Goal: Find specific page/section: Find specific page/section

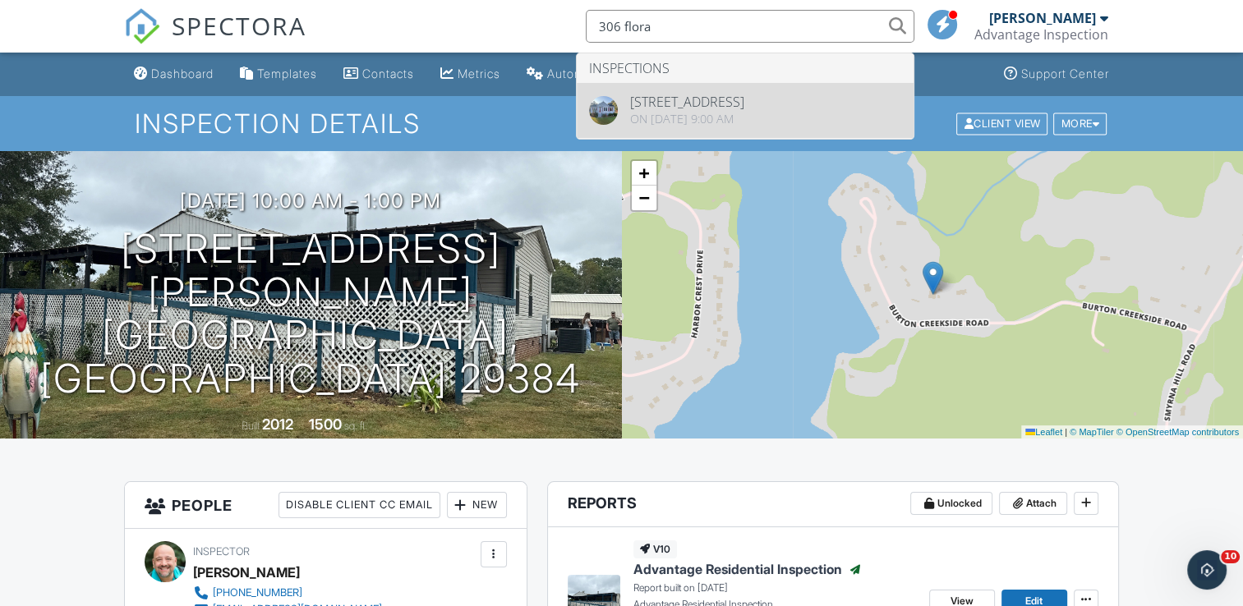
type input "306 flora"
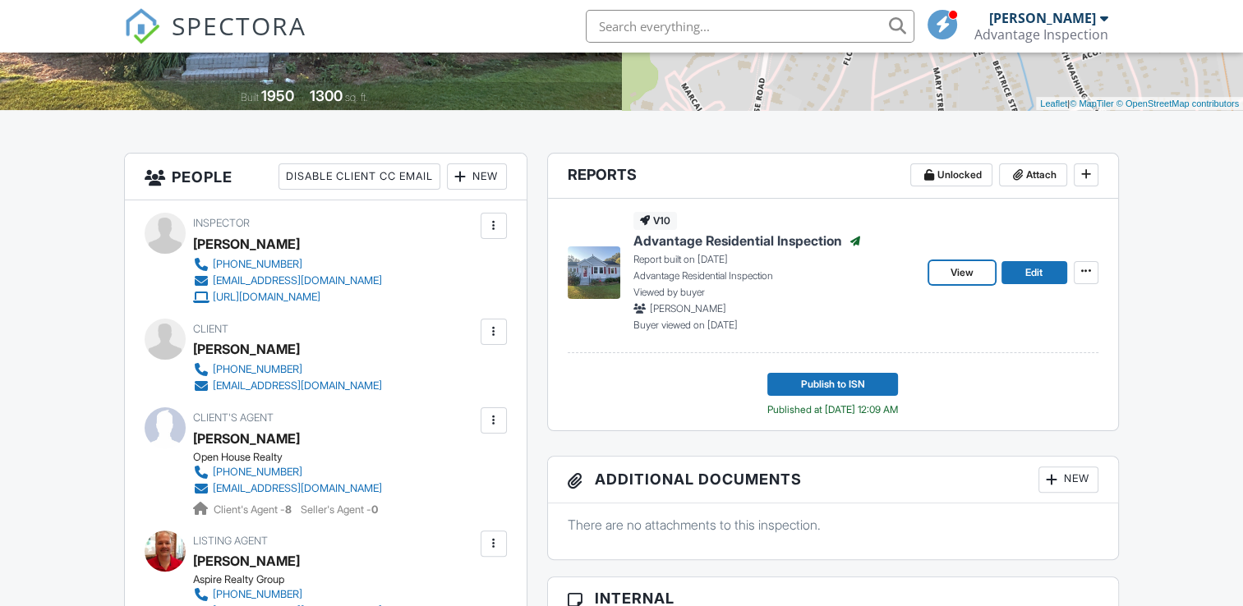
drag, startPoint x: 970, startPoint y: 270, endPoint x: 888, endPoint y: 284, distance: 83.3
click at [970, 269] on span "View" at bounding box center [962, 273] width 23 height 16
